Goal: Information Seeking & Learning: Learn about a topic

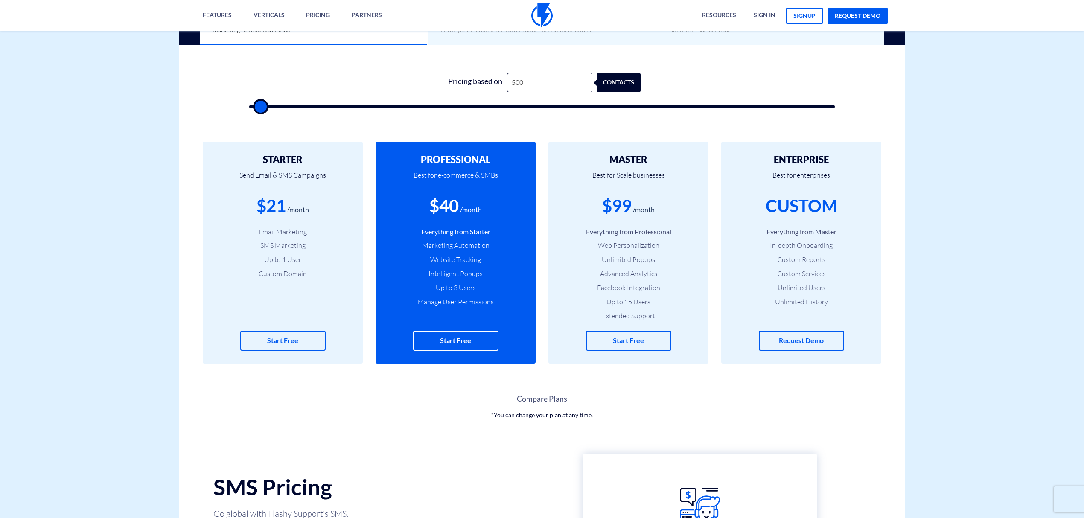
scroll to position [455, 0]
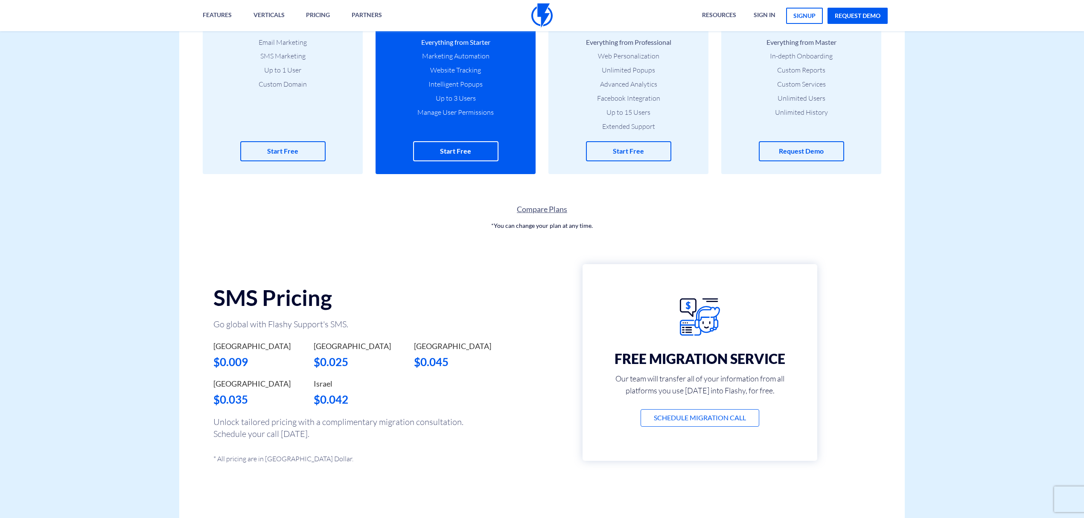
click at [347, 400] on div "$0.042" at bounding box center [357, 400] width 87 height 16
drag, startPoint x: 330, startPoint y: 398, endPoint x: 349, endPoint y: 396, distance: 19.3
click at [349, 396] on div "$0.042" at bounding box center [357, 400] width 87 height 16
drag, startPoint x: 313, startPoint y: 400, endPoint x: 348, endPoint y: 405, distance: 35.7
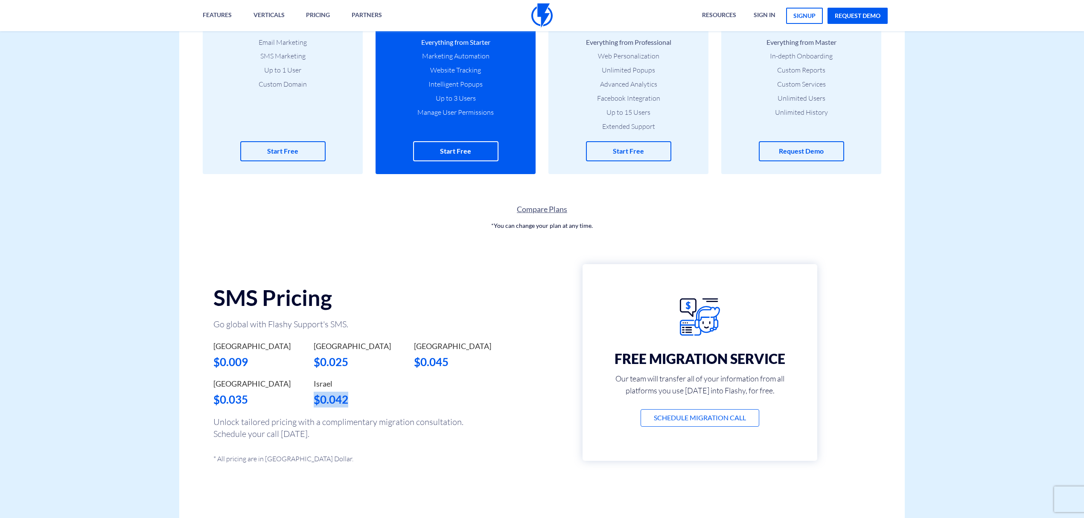
click at [348, 405] on div "Israel $0.042" at bounding box center [357, 398] width 100 height 38
copy div "$0.042"
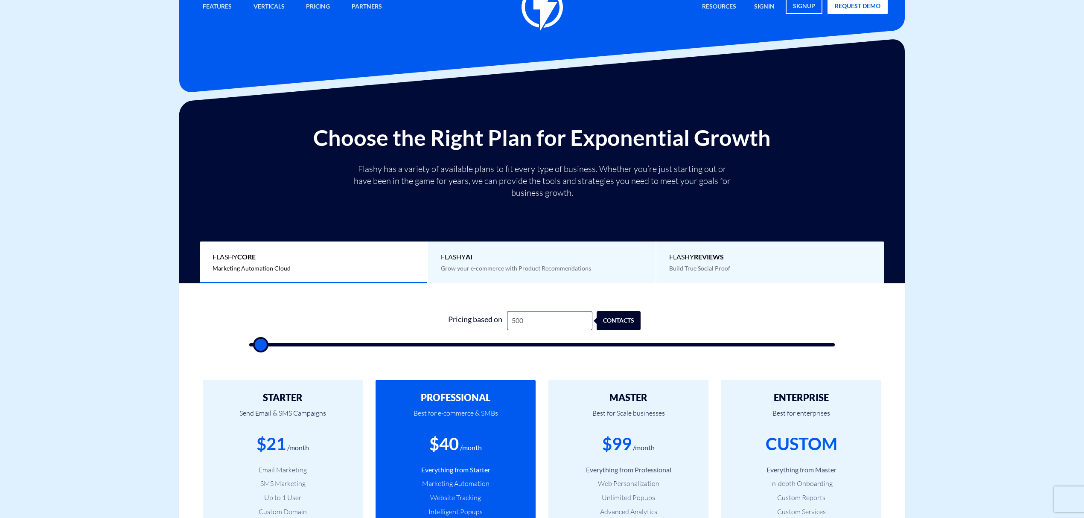
scroll to position [0, 0]
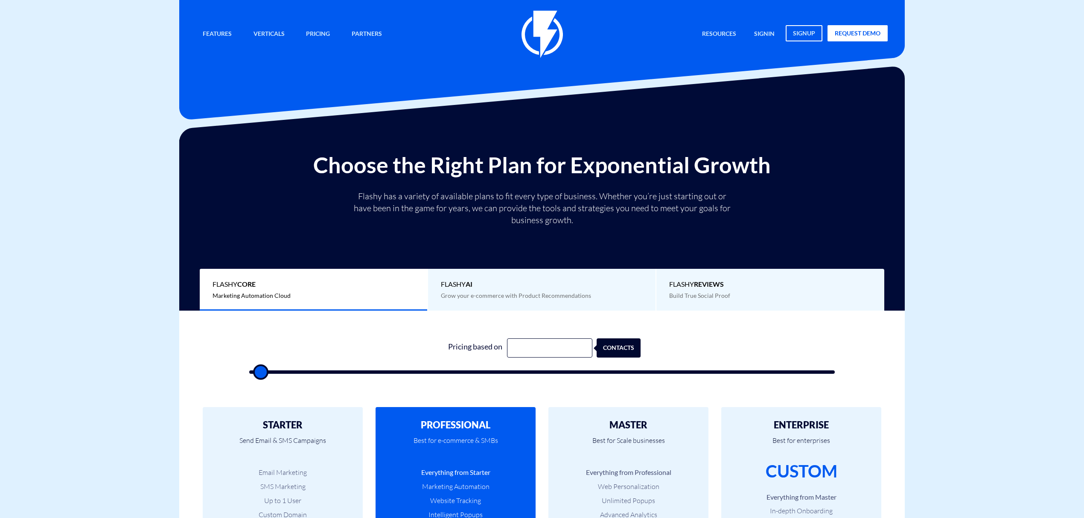
type input "500"
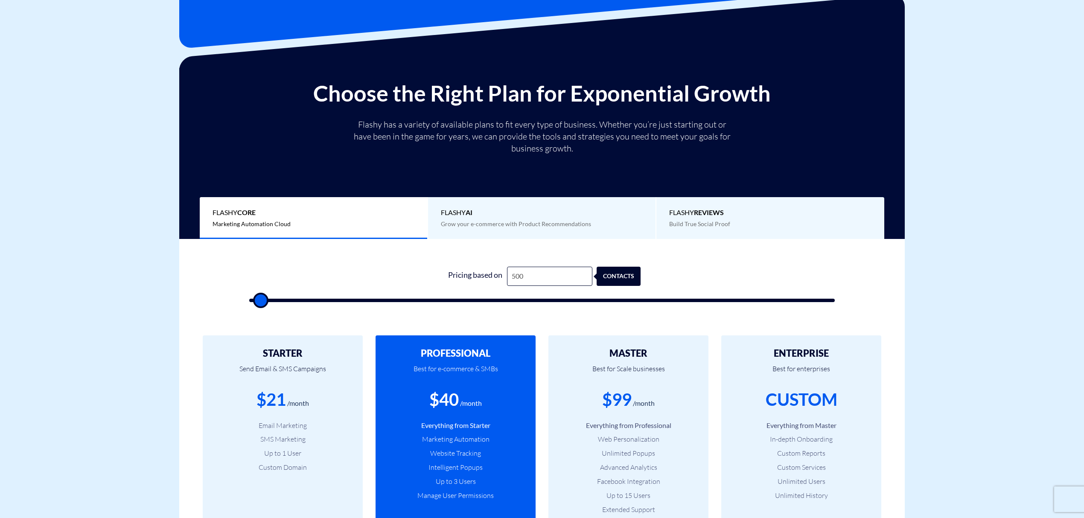
scroll to position [114, 0]
